Goal: Check status: Check status

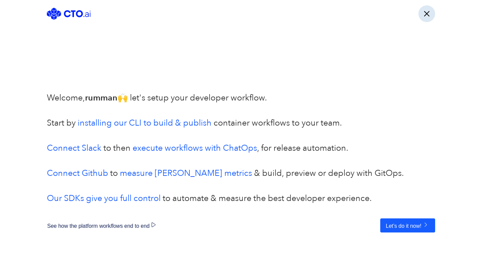
click at [432, 13] on button "button" at bounding box center [426, 13] width 17 height 17
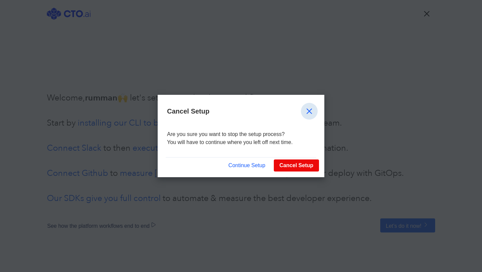
click at [308, 109] on button "button" at bounding box center [309, 111] width 17 height 17
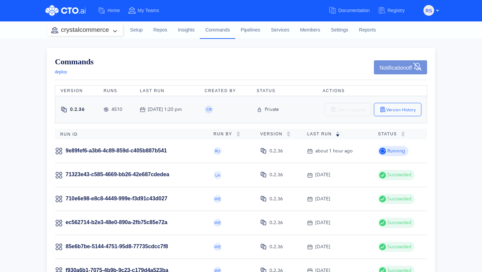
click at [379, 151] on div "Running" at bounding box center [393, 151] width 30 height 10
click at [322, 159] on td "23 minutes ago" at bounding box center [337, 151] width 71 height 24
click at [160, 150] on link "9e89fef6-a3b6-4c89-859d-c405b887b541" at bounding box center [116, 151] width 101 height 6
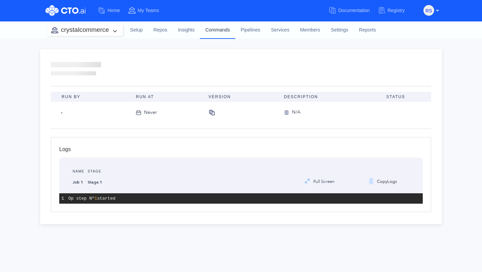
click at [225, 29] on link "Commands" at bounding box center [217, 29] width 35 height 17
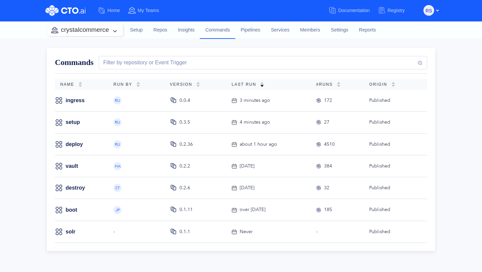
click at [215, 20] on nav "Home My Teams Documentation Registry rs Log Out Dashboard My Profile" at bounding box center [241, 10] width 482 height 21
click at [216, 31] on link "Commands" at bounding box center [217, 29] width 35 height 17
click at [138, 31] on link "Setup" at bounding box center [136, 30] width 23 height 18
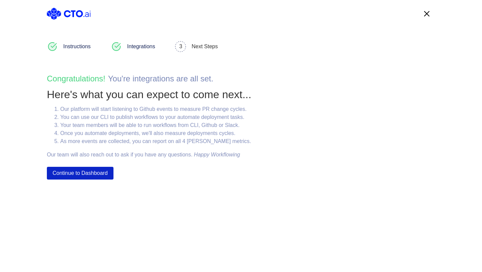
click at [72, 170] on button "Continue to Dashboard" at bounding box center [80, 173] width 67 height 13
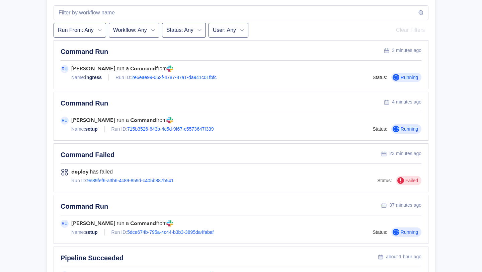
scroll to position [300, 0]
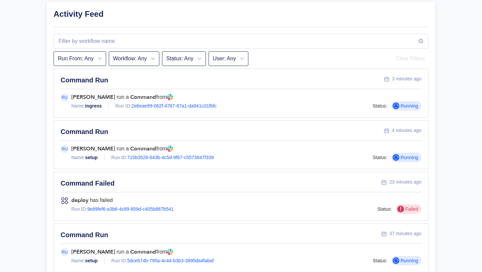
click at [402, 127] on div "4 minutes ago" at bounding box center [406, 130] width 29 height 6
click at [89, 127] on div "Command Run" at bounding box center [222, 131] width 323 height 9
click at [150, 155] on link "715b3526-643b-4c5d-9f67-c5573647f339" at bounding box center [170, 157] width 86 height 5
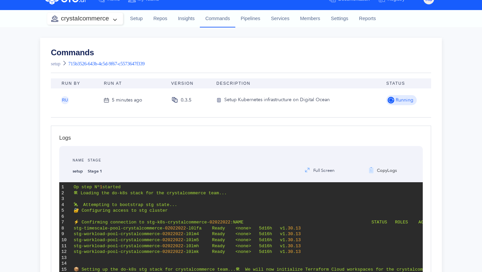
scroll to position [10, 0]
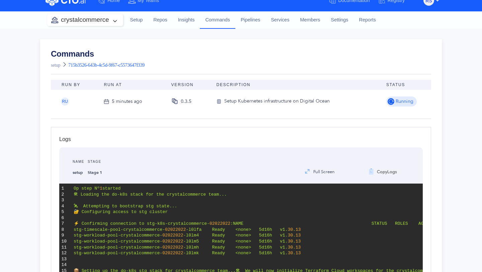
click at [145, 65] on span "715b3526-643b-4c5d-9f67-c5573647f339" at bounding box center [106, 65] width 76 height 5
drag, startPoint x: 163, startPoint y: 64, endPoint x: 85, endPoint y: 62, distance: 78.0
click at [85, 62] on div "Commands setup 715b3526-643b-4c5d-9f67-c5573647f339" at bounding box center [241, 60] width 380 height 20
click at [179, 66] on div "Commands setup 715b3526-643b-4c5d-9f67-c5573647f339" at bounding box center [241, 60] width 380 height 20
drag, startPoint x: 169, startPoint y: 65, endPoint x: 71, endPoint y: 64, distance: 98.4
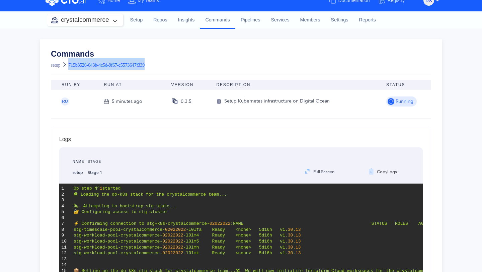
click at [71, 64] on div "Commands setup 715b3526-643b-4c5d-9f67-c5573647f339" at bounding box center [241, 60] width 380 height 20
copy span "715b3526-643b-4c5d-9f67-c5573647f339"
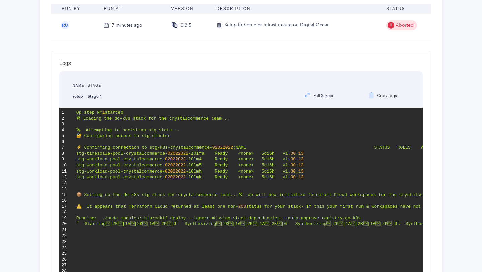
scroll to position [0, 0]
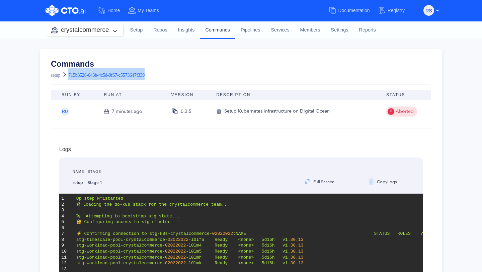
click at [219, 29] on link "Commands" at bounding box center [217, 29] width 35 height 17
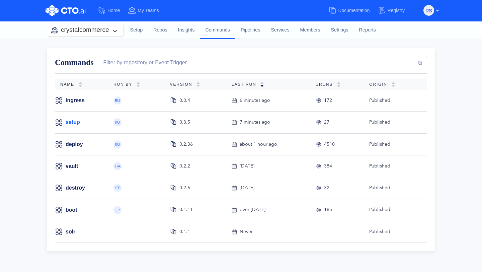
click at [77, 122] on link "setup" at bounding box center [73, 122] width 14 height 7
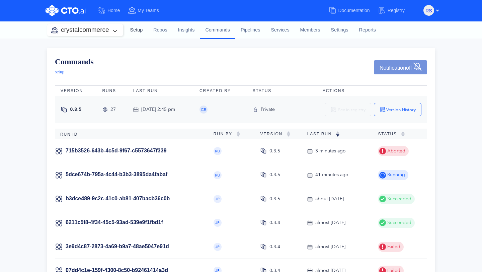
click at [139, 31] on link "Setup" at bounding box center [136, 30] width 23 height 18
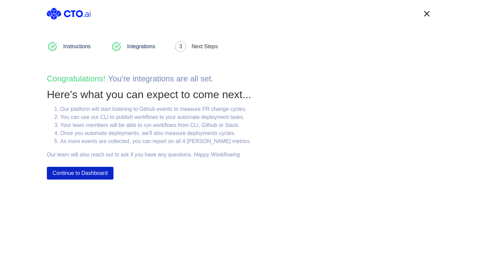
click at [96, 172] on button "Continue to Dashboard" at bounding box center [80, 173] width 67 height 13
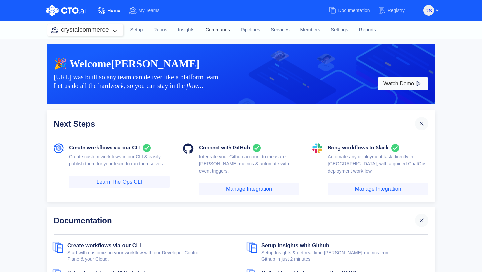
click at [221, 30] on link "Commands" at bounding box center [217, 30] width 35 height 18
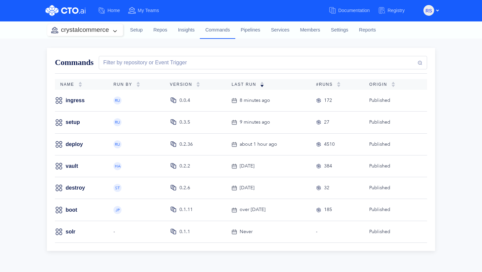
scroll to position [18, 0]
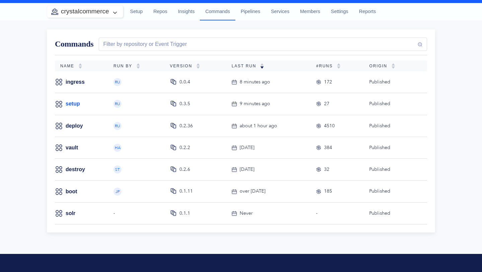
click at [73, 103] on link "setup" at bounding box center [73, 103] width 14 height 7
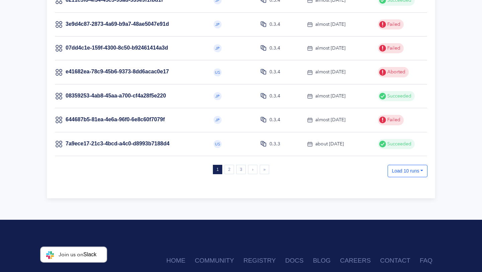
scroll to position [267, 0]
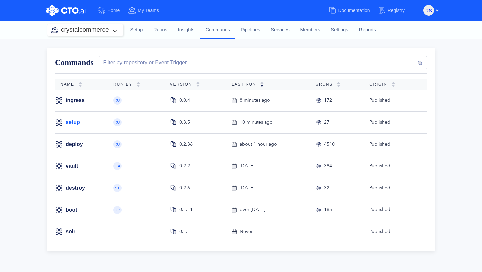
click at [73, 121] on link "setup" at bounding box center [73, 122] width 14 height 7
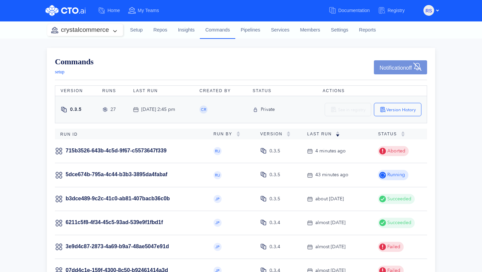
click at [62, 74] on span "setup" at bounding box center [59, 71] width 9 height 5
click at [206, 111] on span "CR" at bounding box center [203, 109] width 5 height 4
click at [384, 111] on img "button" at bounding box center [383, 109] width 7 height 7
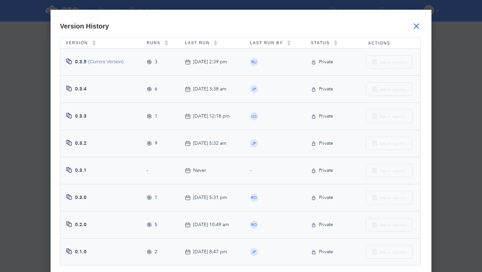
click at [147, 61] on icon at bounding box center [149, 61] width 5 height 5
click at [81, 64] on span "0.3.5" at bounding box center [81, 62] width 12 height 6
click at [75, 61] on span "0.3.5" at bounding box center [81, 62] width 12 height 6
click at [100, 60] on span "(Current Version)" at bounding box center [106, 61] width 36 height 5
click at [420, 25] on button "button" at bounding box center [416, 26] width 17 height 17
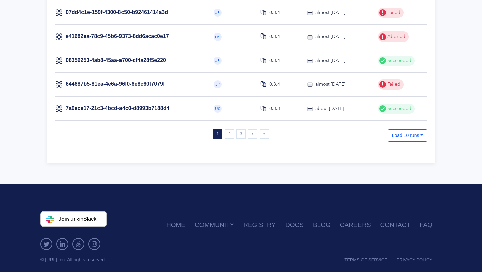
scroll to position [267, 0]
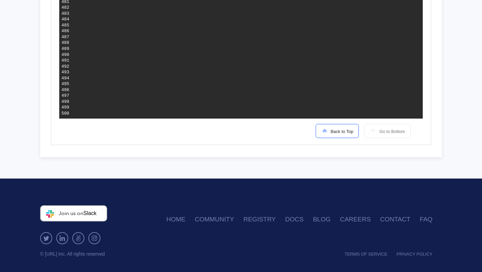
scroll to position [3020, 0]
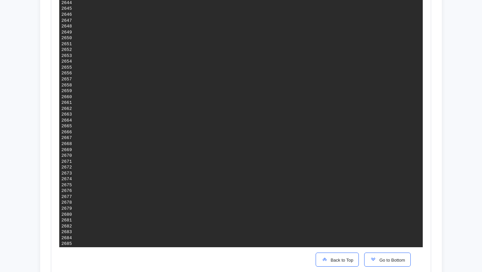
click at [379, 254] on button "Go to Bottom" at bounding box center [387, 259] width 47 height 14
click at [330, 259] on span "Back to Top" at bounding box center [340, 259] width 25 height 5
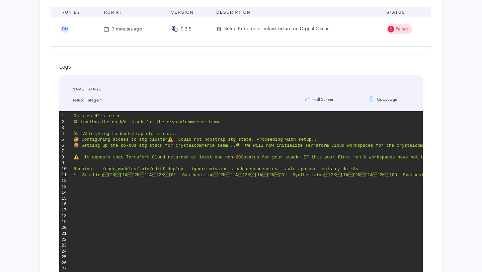
scroll to position [0, 0]
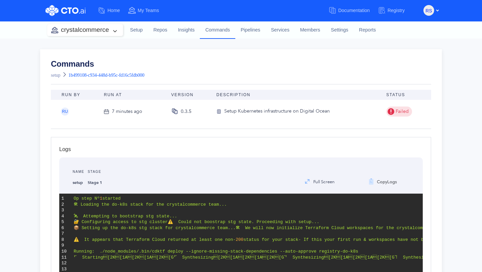
click at [385, 112] on td "Failed" at bounding box center [406, 111] width 50 height 23
click at [395, 113] on span "Failed" at bounding box center [401, 111] width 14 height 7
click at [242, 112] on div "Setup Kubernetes infrastructure on Digital Ocean" at bounding box center [276, 111] width 105 height 8
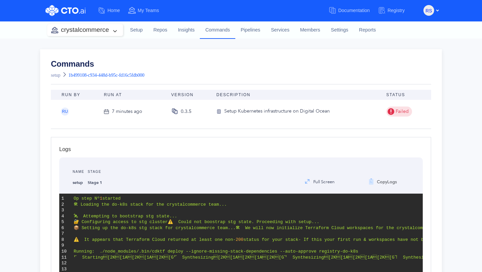
click at [242, 118] on td "Setup Kubernetes infrastructure on Digital Ocean" at bounding box center [296, 111] width 170 height 23
click at [396, 9] on span "Registry" at bounding box center [396, 10] width 17 height 5
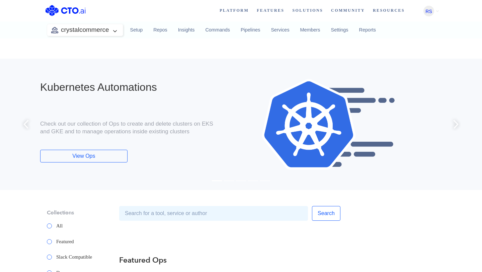
click at [228, 99] on div at bounding box center [328, 124] width 227 height 114
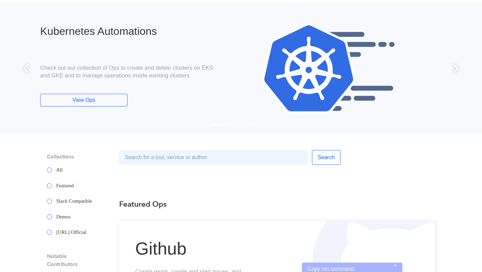
scroll to position [73, 0]
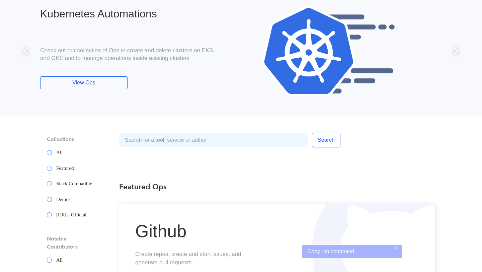
click at [54, 151] on span at bounding box center [51, 152] width 9 height 5
radio input "true"
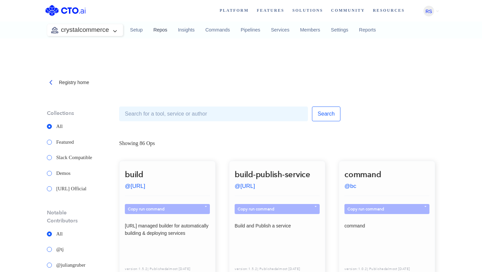
click at [159, 33] on link "Repos" at bounding box center [160, 30] width 25 height 18
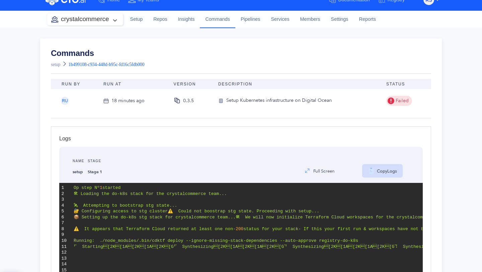
scroll to position [9, 0]
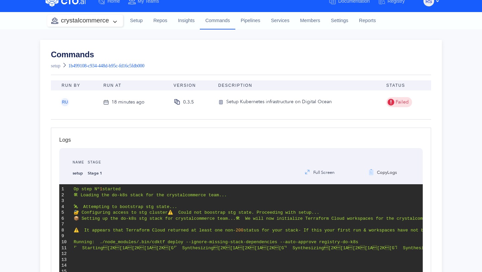
click at [319, 102] on div "Setup Kubernetes infrastructure on Digital Ocean" at bounding box center [278, 102] width 105 height 8
click at [320, 106] on div "Setup Kubernetes infrastructure on Digital Ocean" at bounding box center [278, 102] width 105 height 8
click at [212, 22] on link "Commands" at bounding box center [217, 20] width 35 height 17
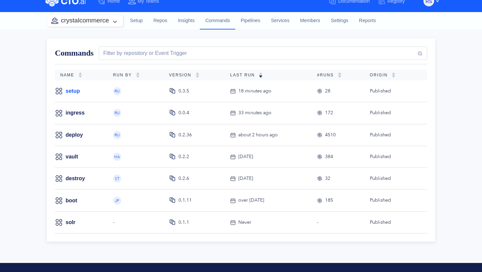
click at [73, 90] on link "setup" at bounding box center [73, 90] width 14 height 7
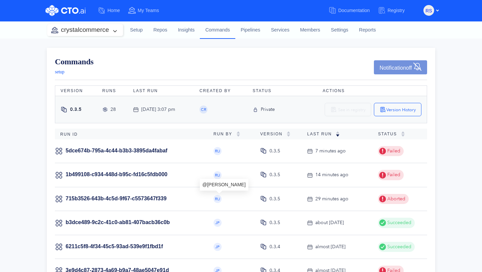
click at [218, 199] on span "RU" at bounding box center [217, 199] width 5 height 4
click at [392, 175] on span "Failed" at bounding box center [393, 174] width 14 height 7
click at [387, 151] on span "Failed" at bounding box center [393, 150] width 14 height 7
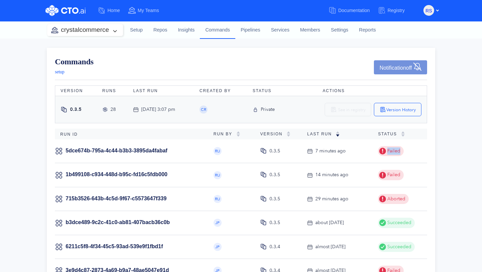
click at [387, 151] on span "Failed" at bounding box center [393, 150] width 14 height 7
click at [393, 189] on td "Aborted" at bounding box center [400, 199] width 55 height 24
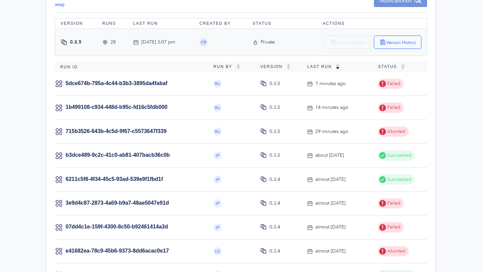
scroll to position [76, 0]
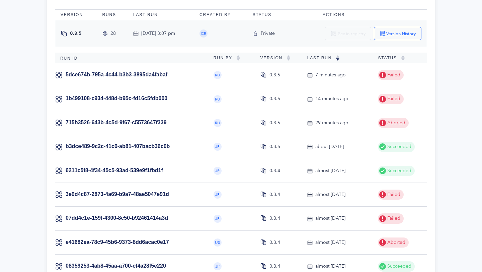
click at [406, 152] on td "Succeeded" at bounding box center [400, 147] width 55 height 24
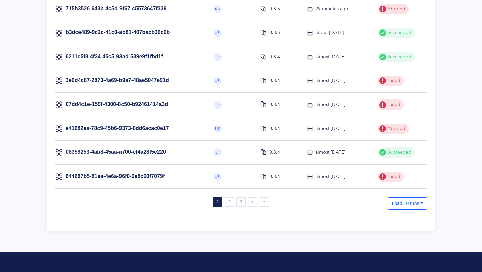
scroll to position [267, 0]
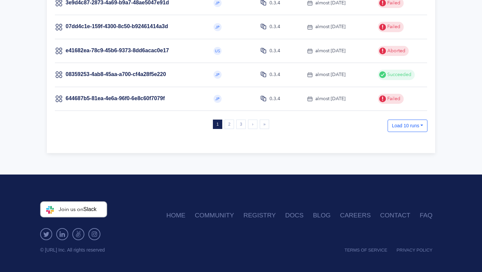
click at [398, 127] on button "Load 10 runs" at bounding box center [408, 126] width 40 height 12
click at [344, 139] on div "Run ID Run By Version Last Run Status 5dce674b-795a-4c44-b3b3-3895da4fabaf RU 0…" at bounding box center [241, 3] width 372 height 284
click at [228, 125] on link "2" at bounding box center [229, 124] width 9 height 9
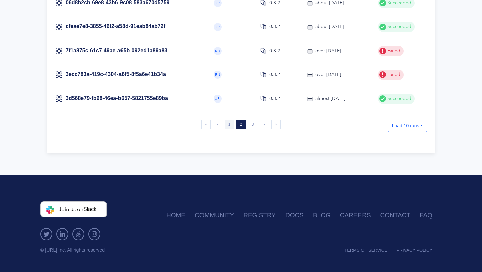
click at [229, 125] on link "1" at bounding box center [229, 124] width 9 height 9
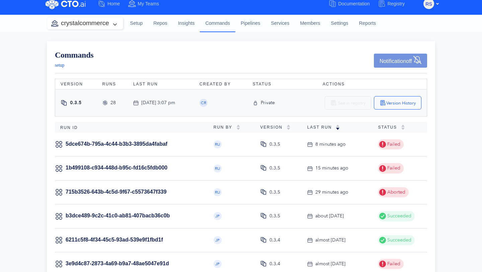
scroll to position [0, 0]
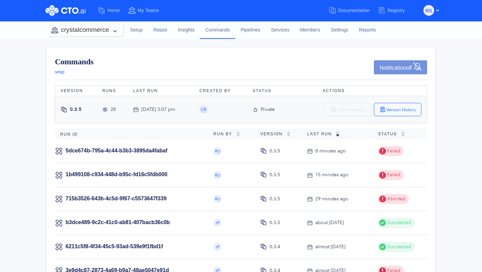
click at [264, 152] on rect at bounding box center [264, 151] width 3 height 3
click at [137, 148] on link "5dce674b-795a-4c44-b3b3-3895da4fabaf" at bounding box center [117, 151] width 102 height 6
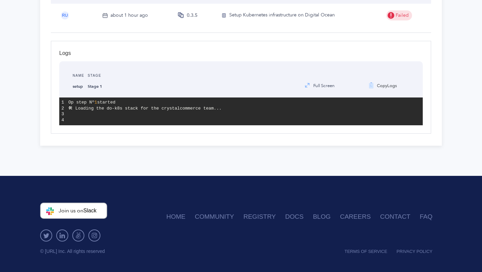
scroll to position [97, 0]
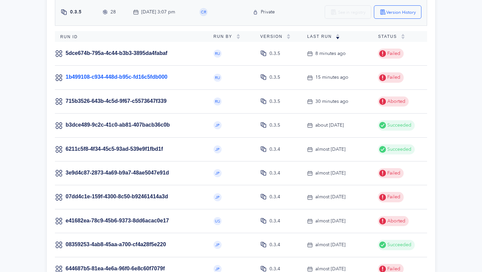
click at [135, 76] on link "1b499108-c934-448d-b95c-fd16c5fdb000" at bounding box center [117, 77] width 102 height 6
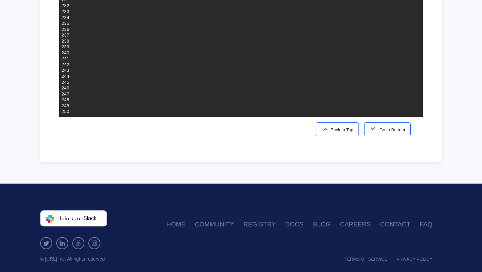
scroll to position [1551, 0]
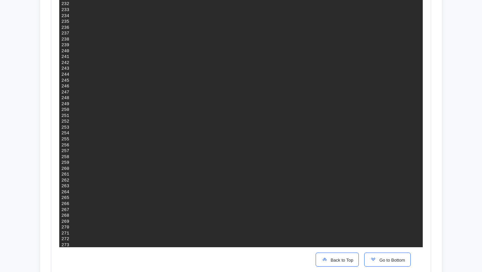
click at [388, 256] on button "Go to Bottom" at bounding box center [387, 259] width 47 height 14
drag, startPoint x: 313, startPoint y: 242, endPoint x: 75, endPoint y: 151, distance: 254.7
copy code "1 Stack deploying 0 Stacks done 0 Stacks waiting [91m[2025-08-11T10:00:09.479]…"
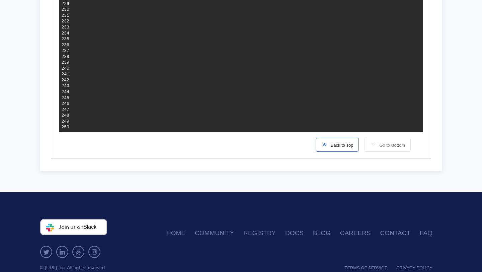
scroll to position [1551, 0]
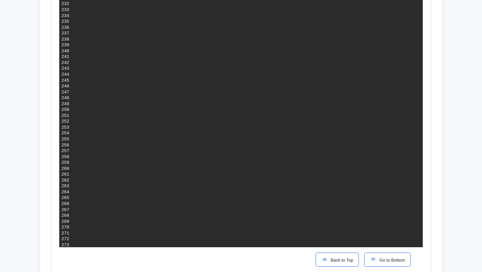
click at [390, 259] on span "Go to Bottom" at bounding box center [391, 259] width 28 height 5
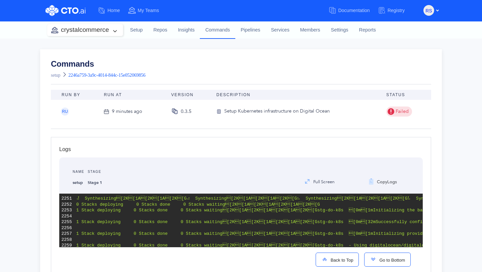
scroll to position [1397, 0]
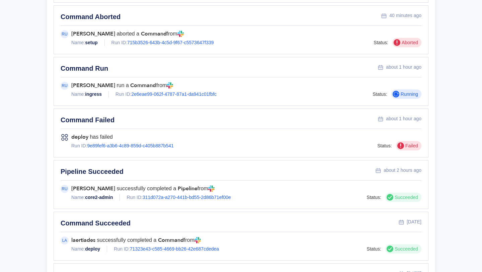
scroll to position [488, 0]
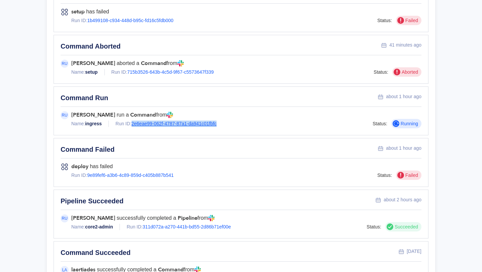
drag, startPoint x: 220, startPoint y: 116, endPoint x: 133, endPoint y: 115, distance: 87.0
click at [133, 121] on div "Name: ingress Run ID: 2e6eae99-062f-4787-87a1-da941c01fbfc" at bounding box center [221, 124] width 301 height 6
copy link "2e6eae99-062f-4787-87a1-da941c01fbfc"
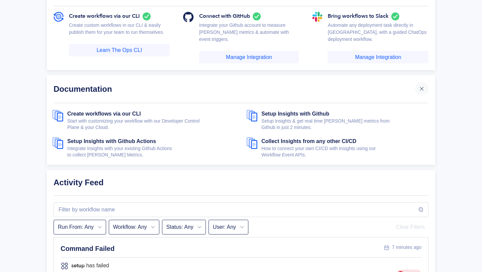
scroll to position [0, 0]
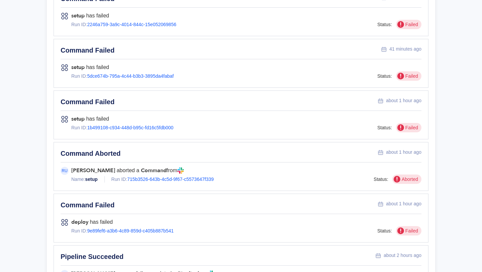
scroll to position [433, 0]
click at [105, 125] on link "1b499108-c934-448d-b95c-fd16c5fdb000" at bounding box center [130, 127] width 86 height 5
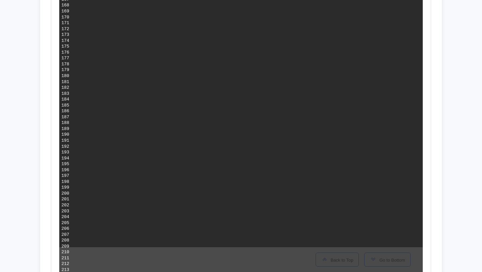
scroll to position [1379, 0]
